Goal: Information Seeking & Learning: Learn about a topic

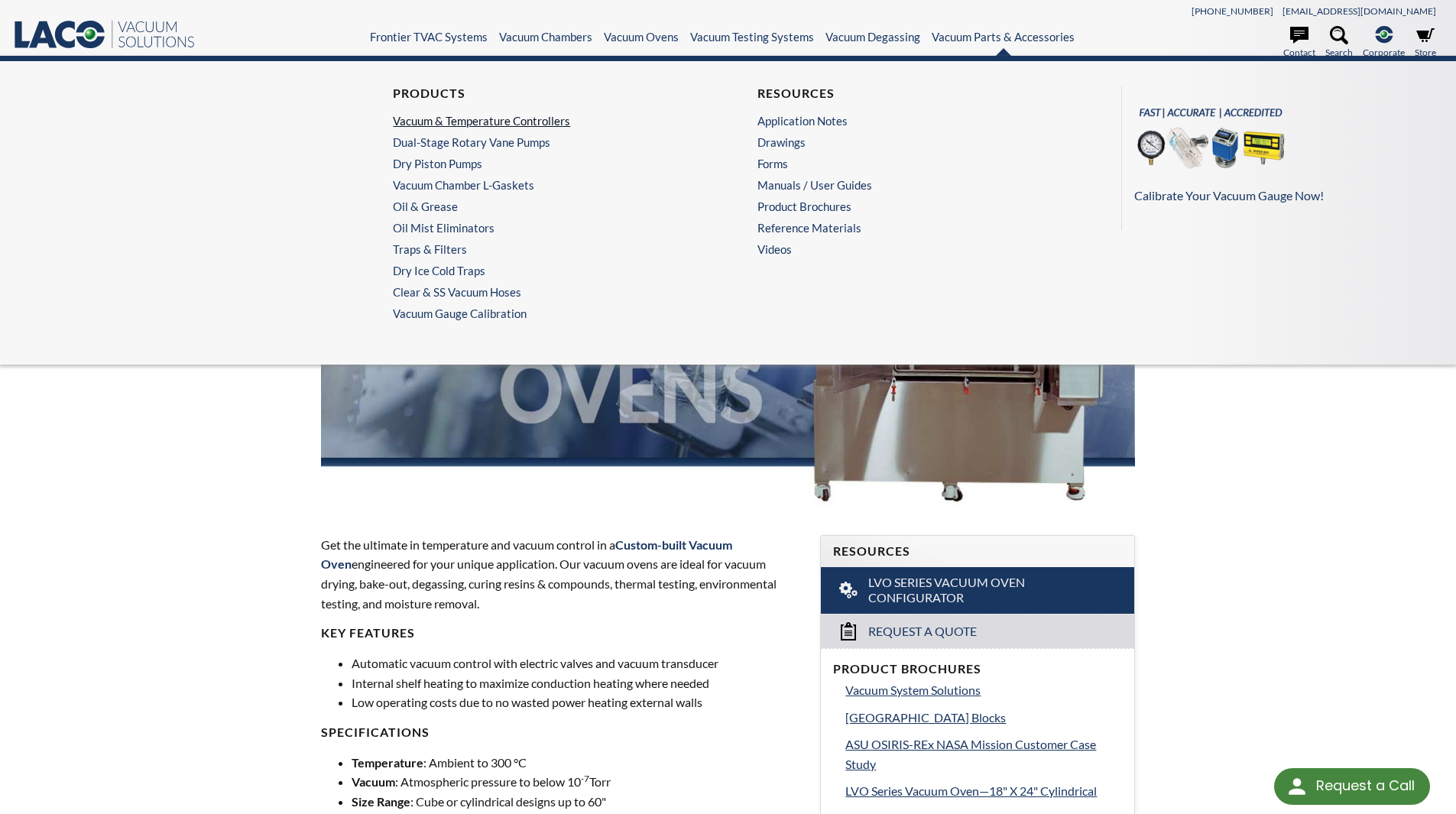
click at [460, 122] on link "Vacuum & Temperature Controllers" at bounding box center [542, 121] width 298 height 14
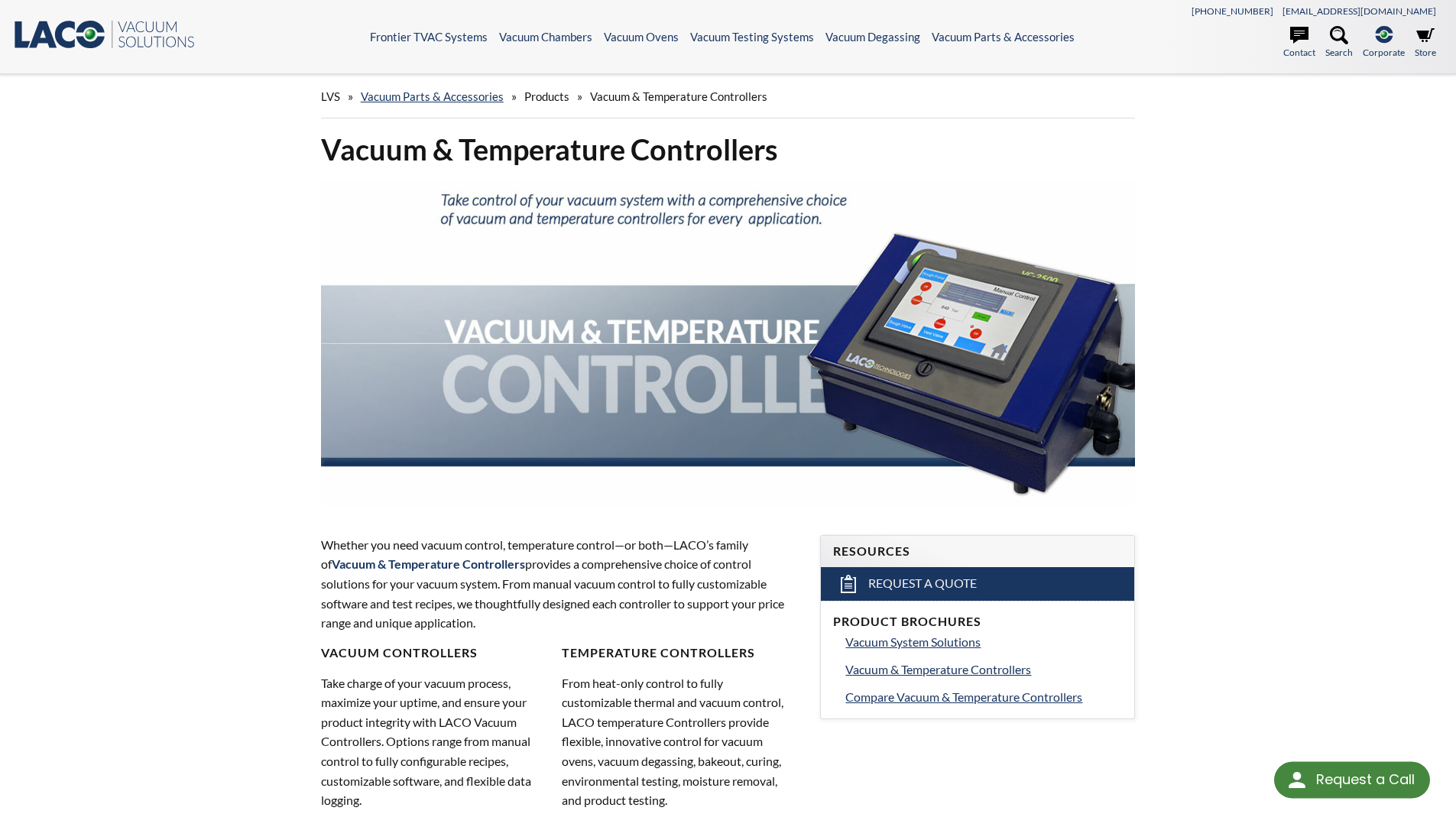
select select "Language Translate Widget"
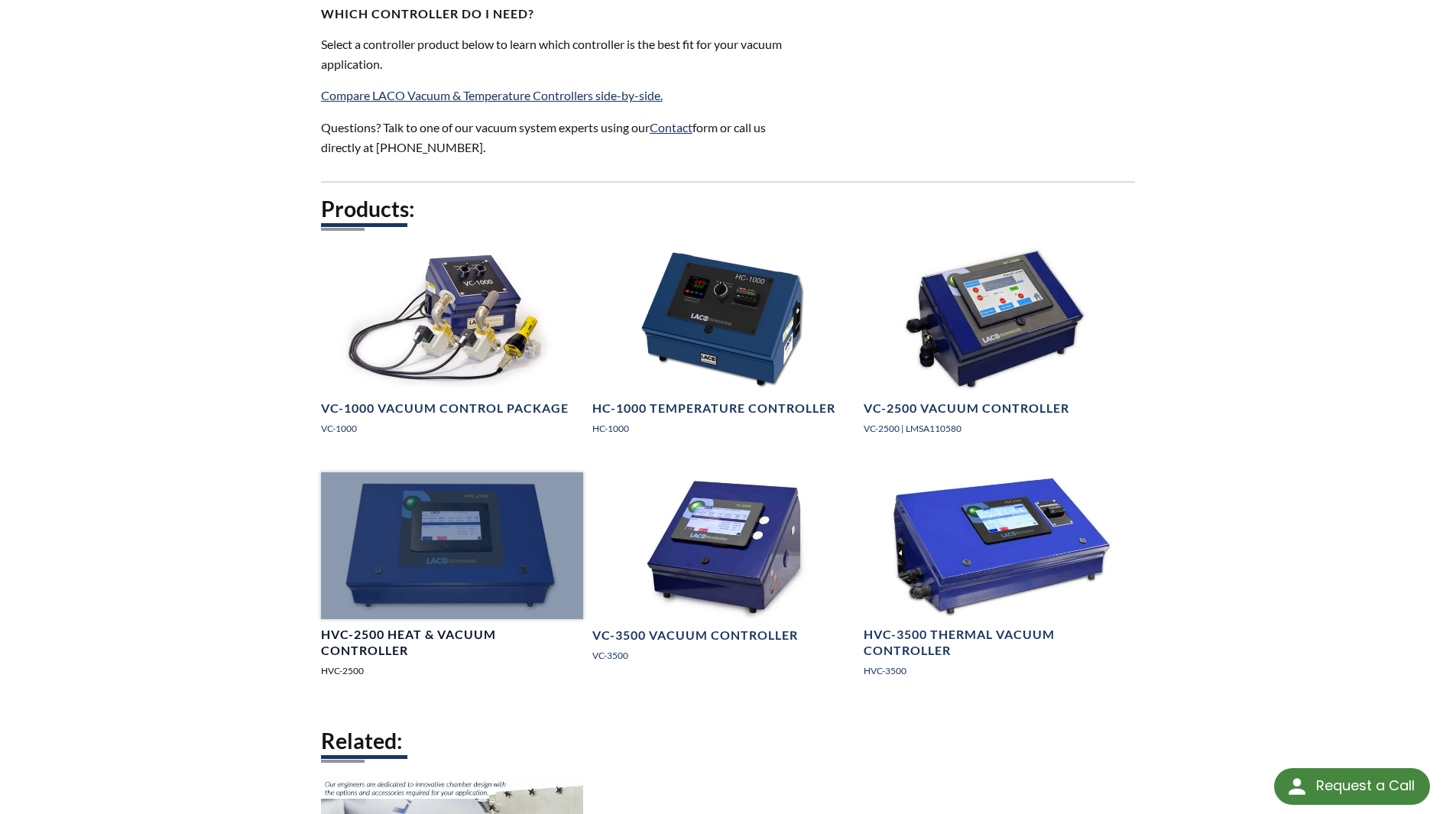
scroll to position [1070, 0]
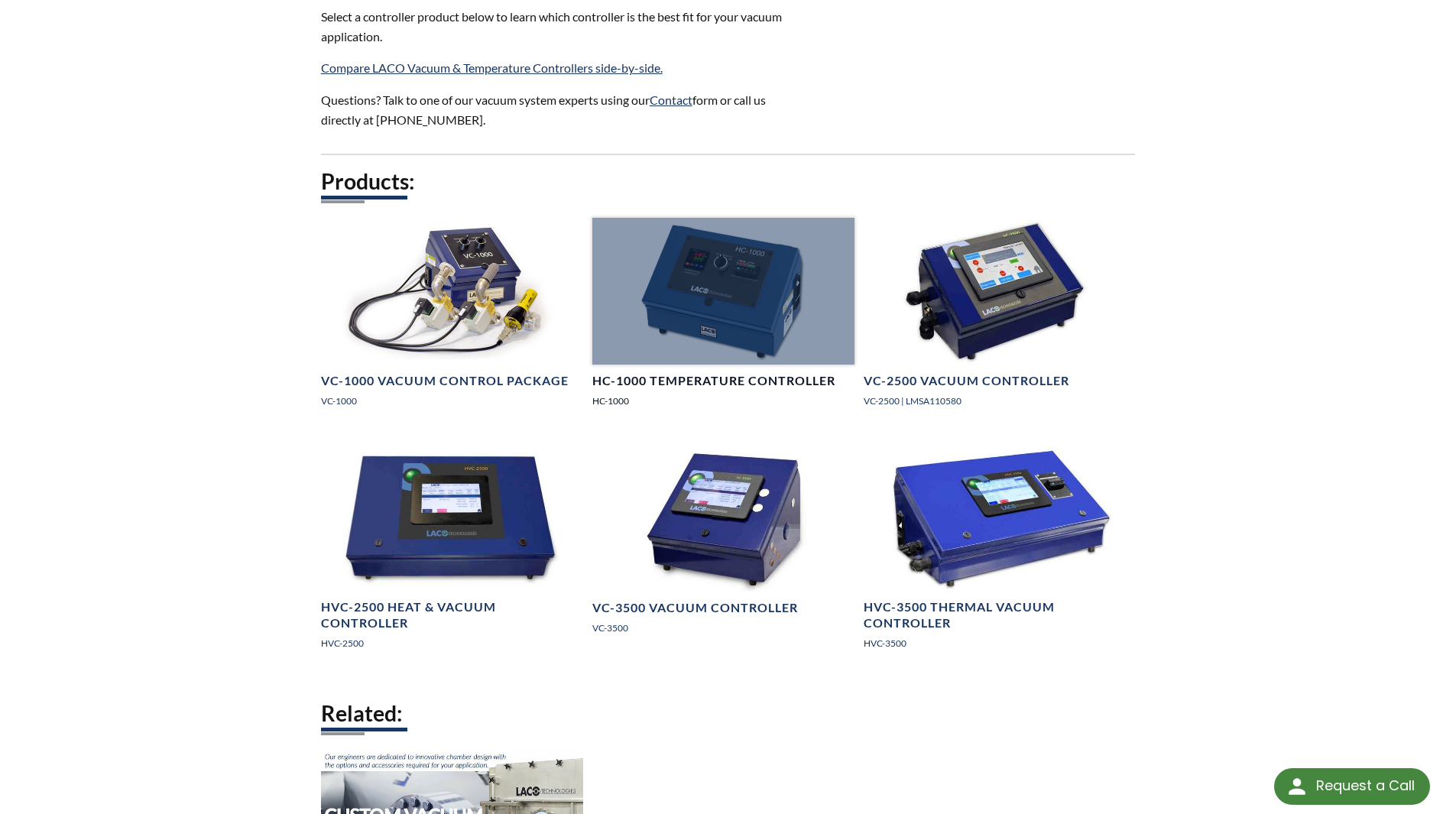
click at [678, 381] on h4 "HC-1000 Temperature Controller" at bounding box center [713, 381] width 243 height 16
